Goal: Task Accomplishment & Management: Complete application form

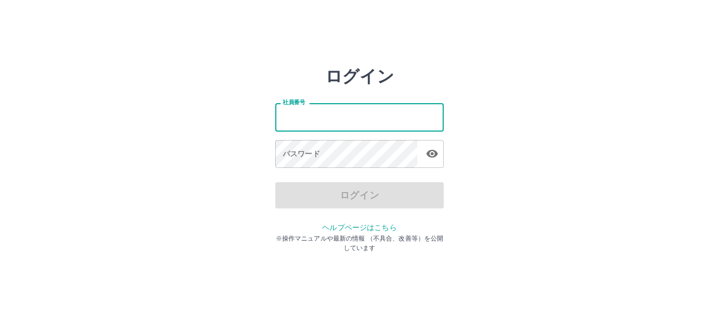
click at [364, 119] on input "社員番号" at bounding box center [359, 117] width 168 height 28
type input "*******"
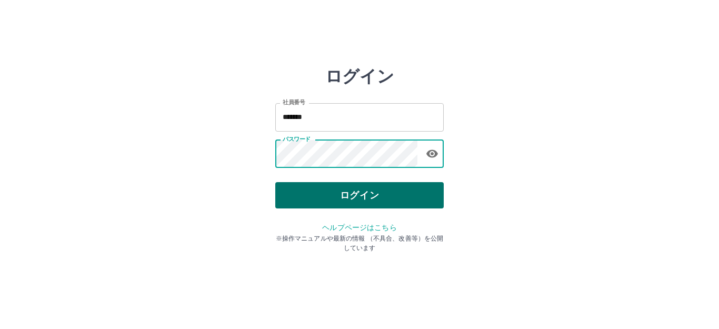
click at [359, 198] on button "ログイン" at bounding box center [359, 195] width 168 height 26
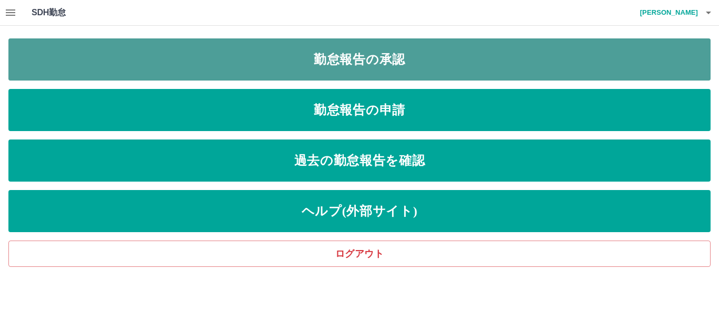
click at [388, 68] on link "勤怠報告の承認" at bounding box center [359, 59] width 702 height 42
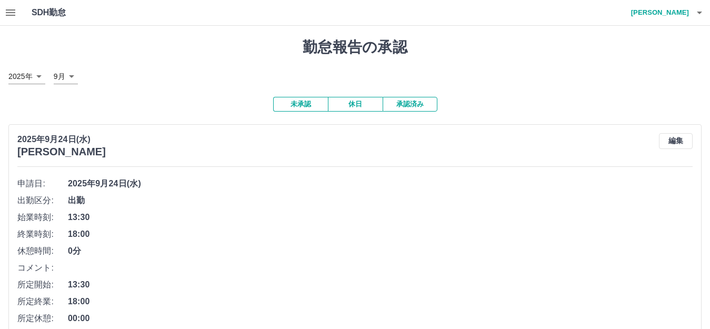
click at [154, 181] on span "2025年9月24日(水)" at bounding box center [380, 183] width 624 height 13
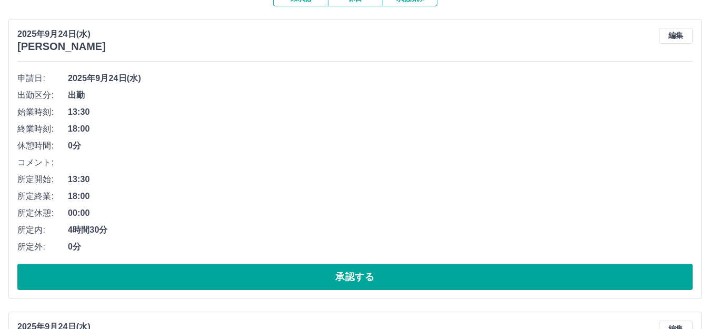
scroll to position [158, 0]
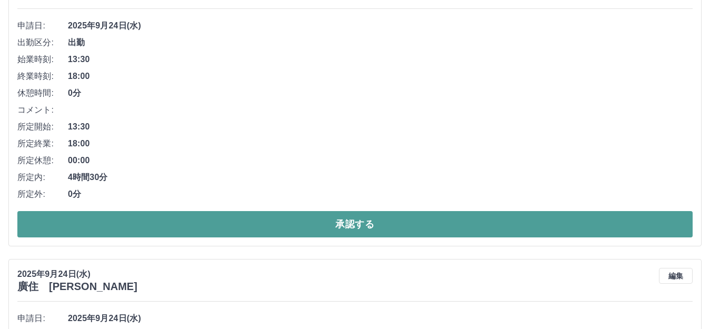
click at [168, 224] on button "承認する" at bounding box center [354, 224] width 675 height 26
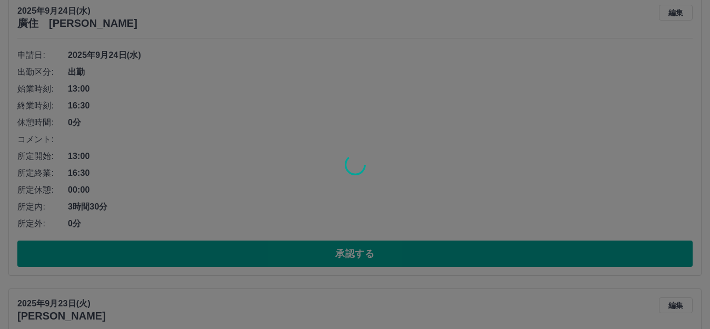
scroll to position [128, 0]
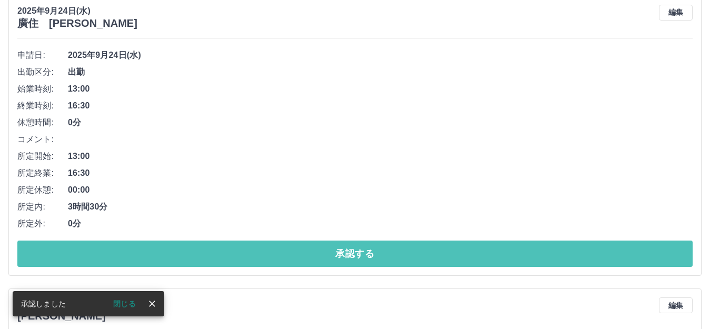
click at [229, 255] on button "承認する" at bounding box center [354, 253] width 675 height 26
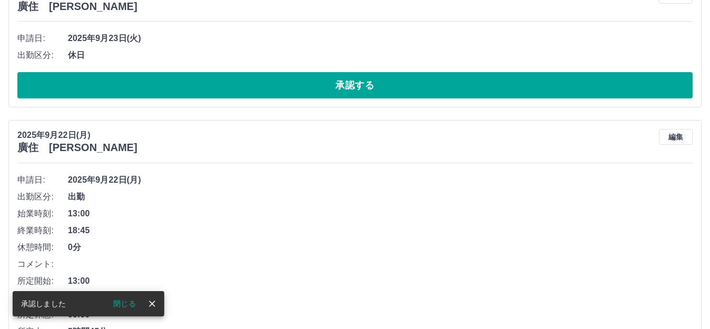
scroll to position [0, 0]
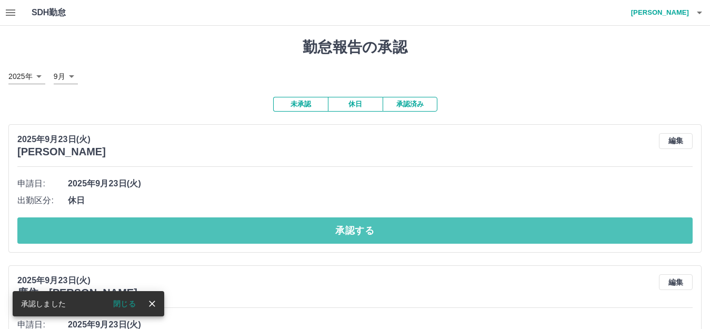
click at [243, 231] on button "承認する" at bounding box center [354, 230] width 675 height 26
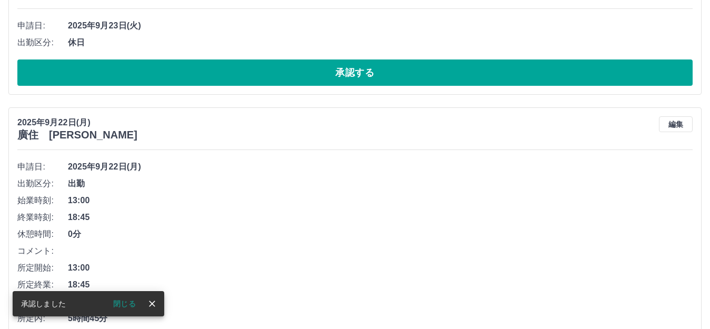
scroll to position [17, 0]
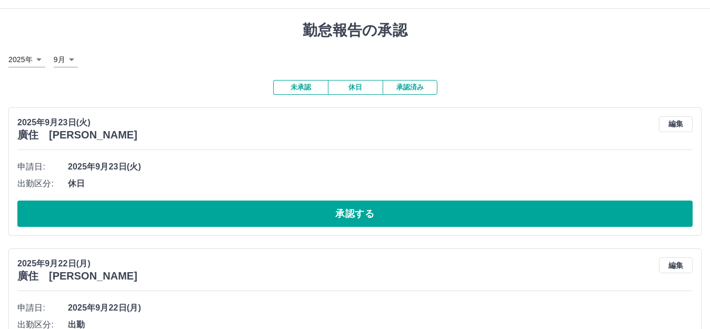
click at [244, 213] on button "承認する" at bounding box center [354, 213] width 675 height 26
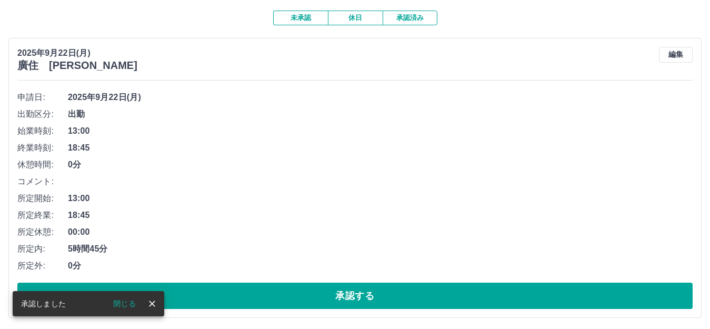
scroll to position [89, 0]
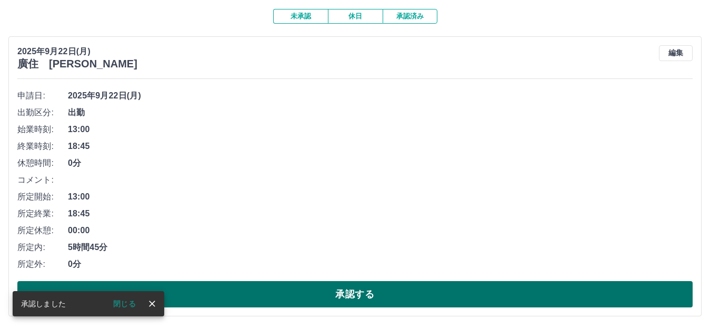
click at [275, 293] on button "承認する" at bounding box center [354, 294] width 675 height 26
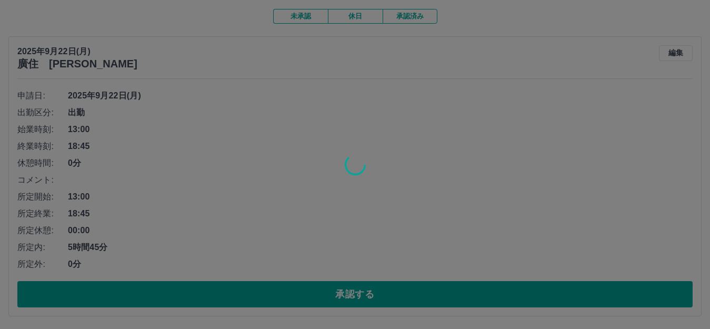
scroll to position [0, 0]
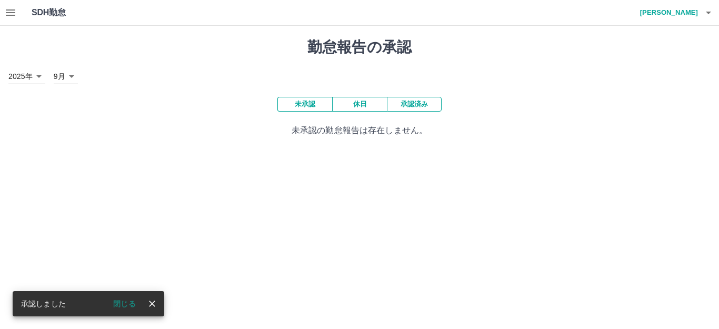
click at [411, 109] on button "承認済み" at bounding box center [414, 104] width 55 height 15
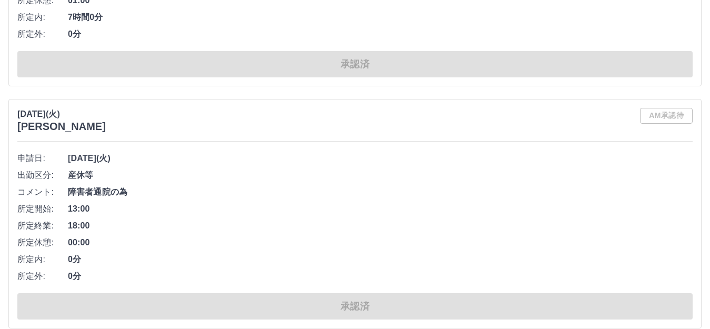
scroll to position [5839, 0]
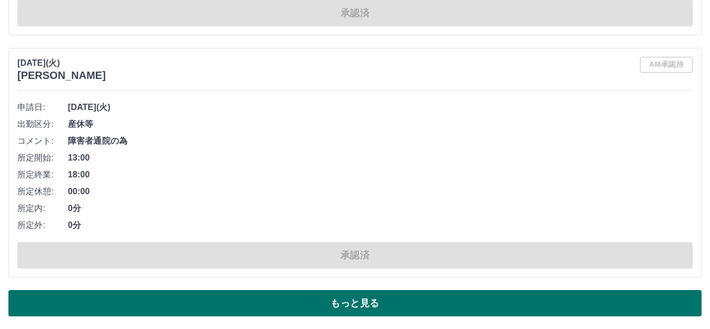
click at [182, 301] on button "もっと見る" at bounding box center [354, 303] width 693 height 26
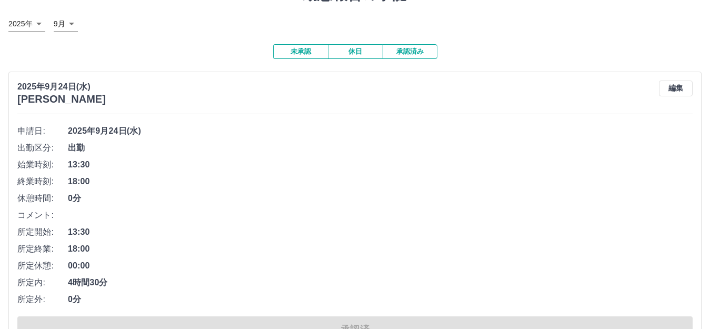
scroll to position [0, 0]
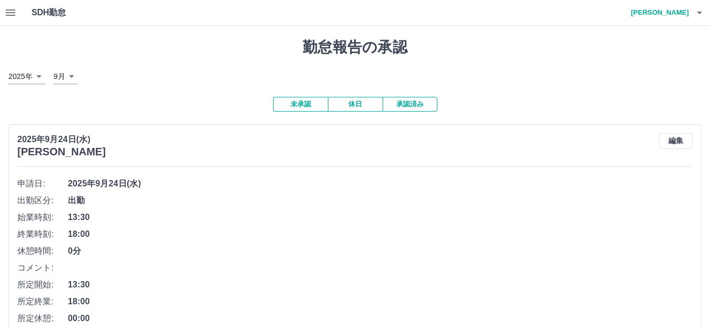
click at [11, 11] on icon "button" at bounding box center [10, 12] width 13 height 13
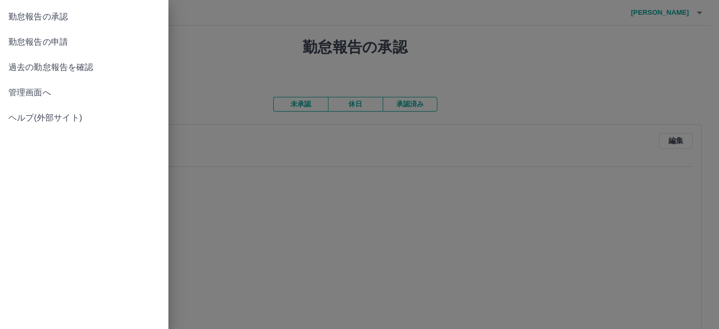
click at [26, 68] on span "過去の勤怠報告を確認" at bounding box center [84, 67] width 152 height 13
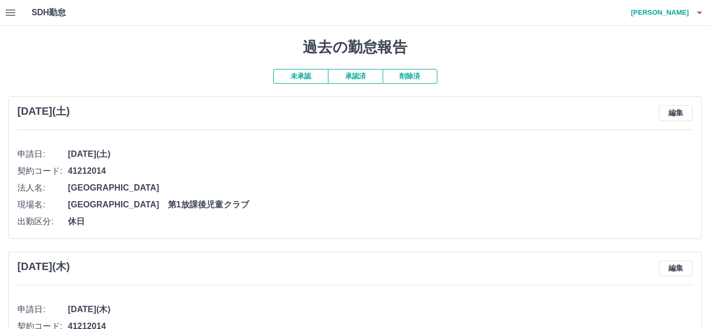
click at [360, 82] on button "承認済" at bounding box center [355, 76] width 55 height 15
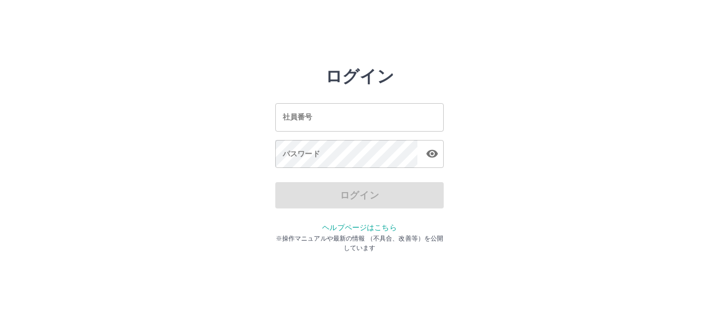
click at [316, 122] on input "社員番号" at bounding box center [359, 117] width 168 height 28
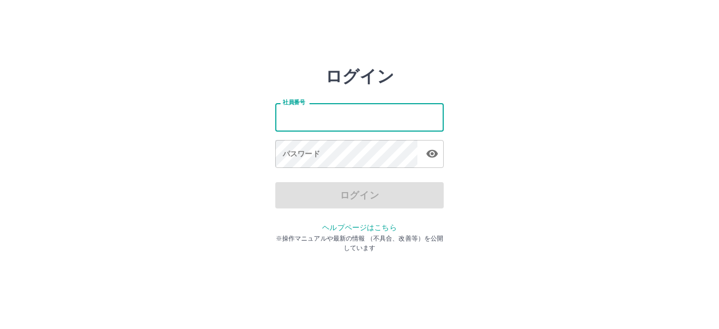
type input "*******"
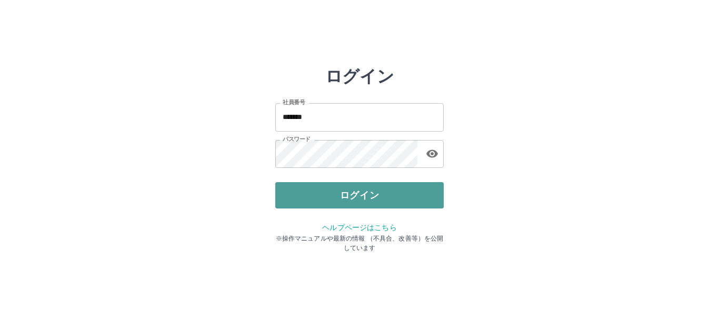
click at [348, 199] on button "ログイン" at bounding box center [359, 195] width 168 height 26
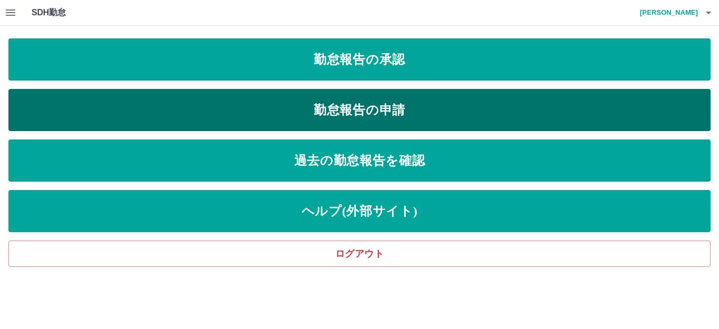
click at [392, 111] on link "勤怠報告の申請" at bounding box center [359, 110] width 702 height 42
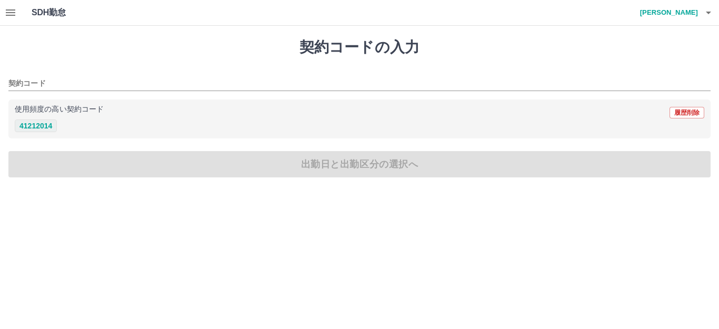
click at [52, 125] on button "41212014" at bounding box center [36, 125] width 42 height 13
type input "********"
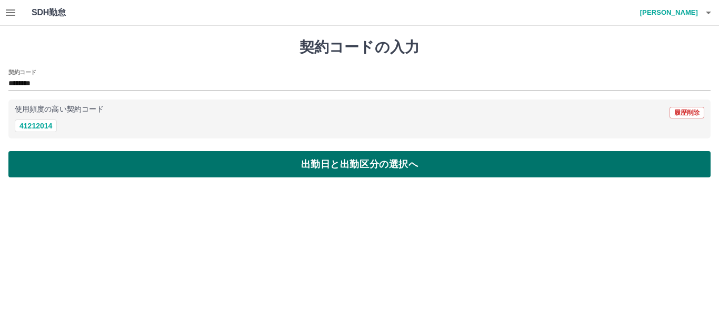
click at [243, 175] on button "出勤日と出勤区分の選択へ" at bounding box center [359, 164] width 702 height 26
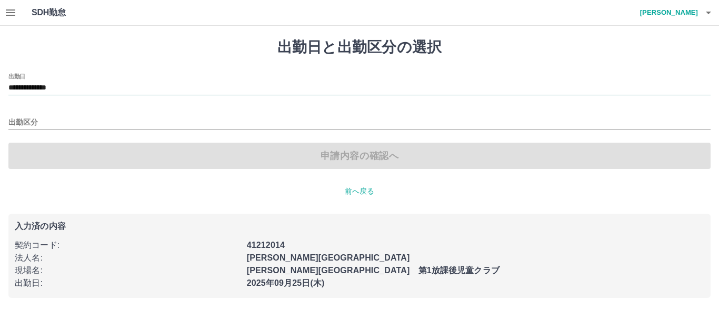
click at [107, 86] on input "**********" at bounding box center [359, 88] width 702 height 13
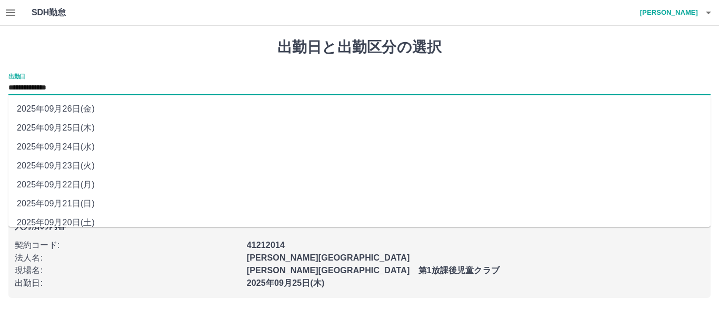
click at [90, 143] on li "2025年09月24日(水)" at bounding box center [359, 146] width 702 height 19
type input "**********"
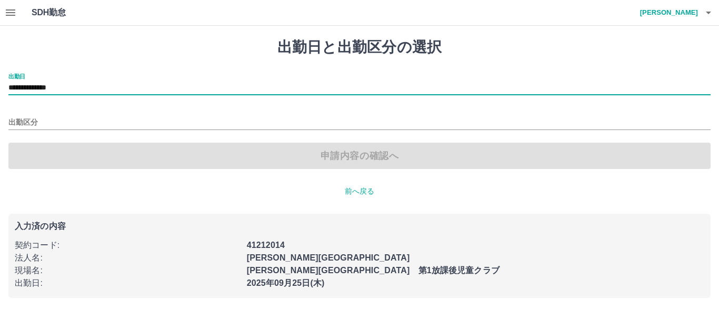
click at [69, 115] on div "出勤区分" at bounding box center [359, 119] width 702 height 22
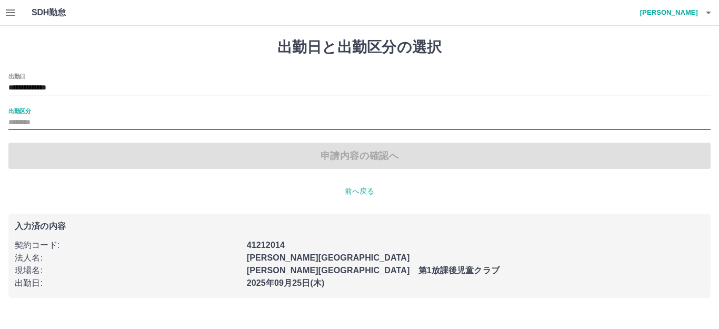
click at [68, 116] on input "出勤区分" at bounding box center [359, 122] width 702 height 13
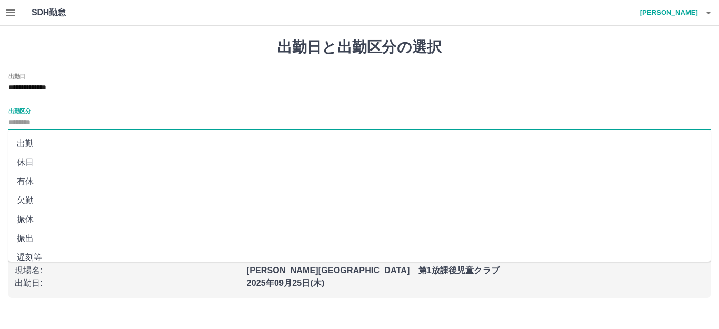
click at [33, 139] on li "出勤" at bounding box center [359, 143] width 702 height 19
type input "**"
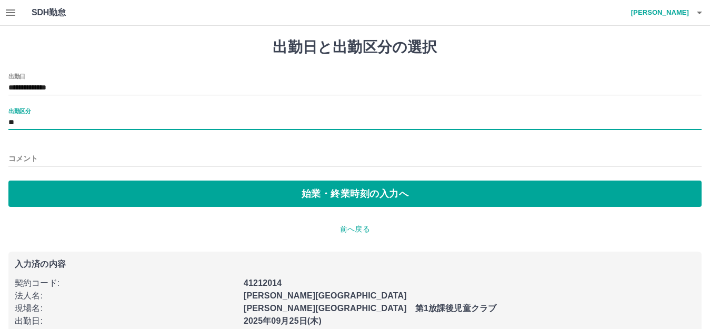
scroll to position [19, 0]
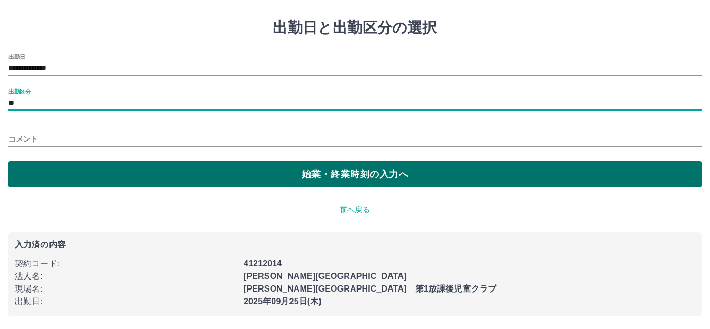
click at [313, 176] on button "始業・終業時刻の入力へ" at bounding box center [354, 174] width 693 height 26
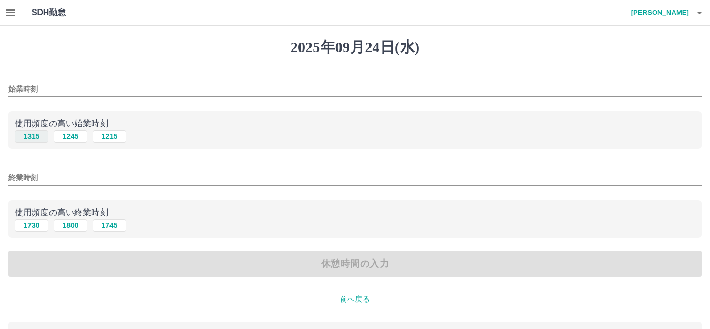
click at [44, 135] on button "1315" at bounding box center [32, 136] width 34 height 13
type input "****"
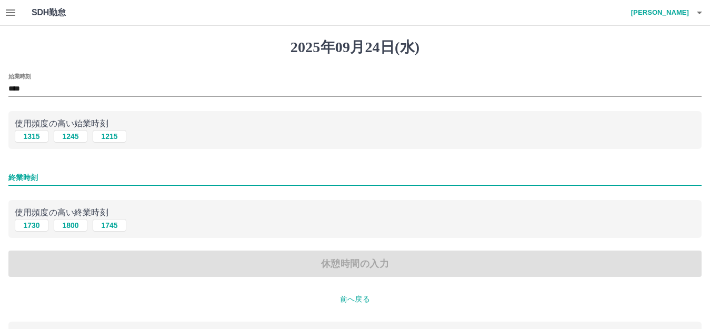
click at [79, 179] on input "終業時刻" at bounding box center [354, 177] width 693 height 15
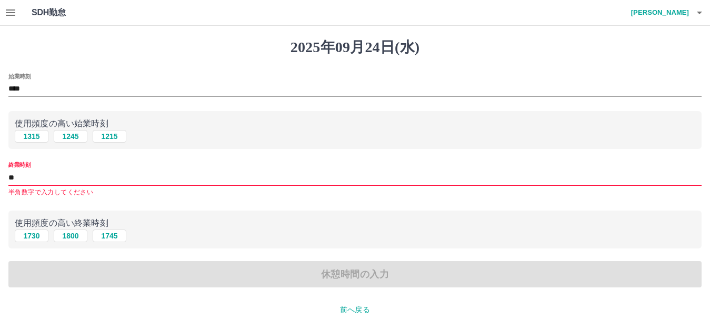
type input "*"
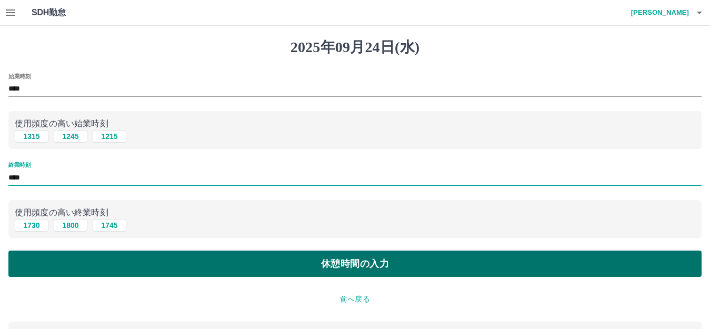
type input "****"
click at [209, 266] on button "休憩時間の入力" at bounding box center [354, 263] width 693 height 26
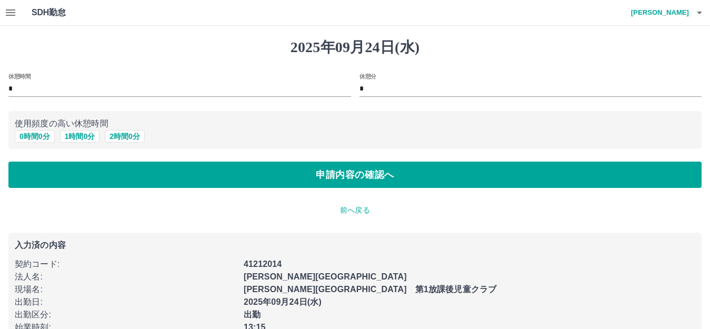
scroll to position [39, 0]
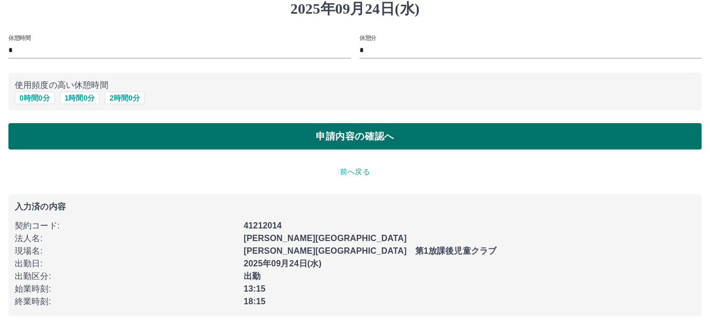
click at [390, 138] on button "申請内容の確認へ" at bounding box center [354, 136] width 693 height 26
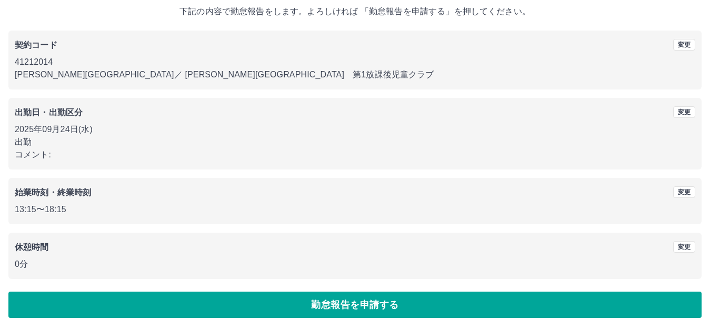
scroll to position [65, 0]
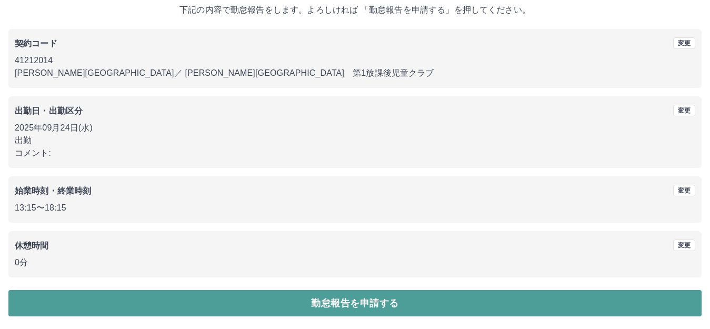
click at [366, 303] on button "勤怠報告を申請する" at bounding box center [354, 303] width 693 height 26
